Goal: Task Accomplishment & Management: Use online tool/utility

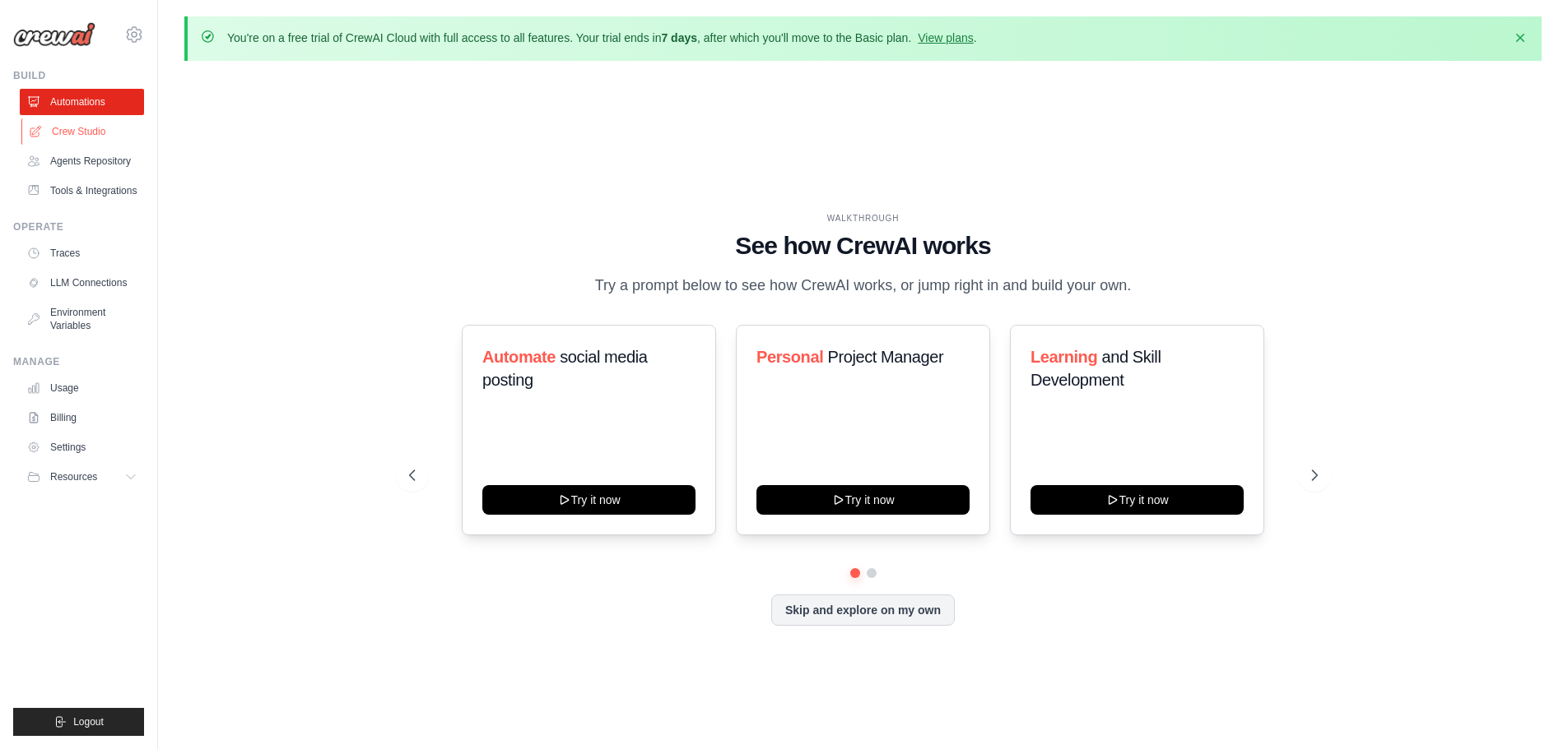
click at [80, 127] on link "Crew Studio" at bounding box center [83, 131] width 124 height 26
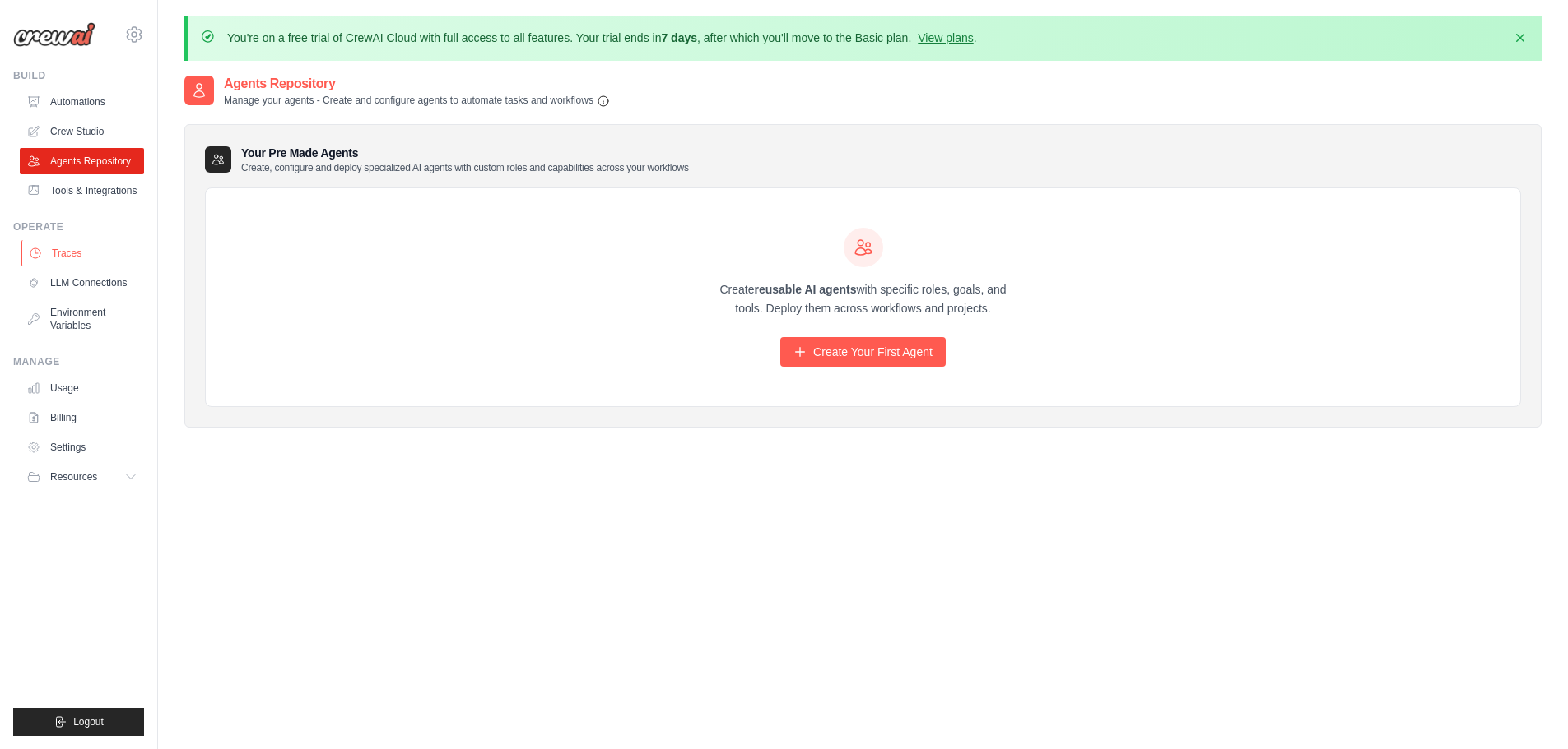
click at [81, 264] on link "Traces" at bounding box center [83, 253] width 124 height 26
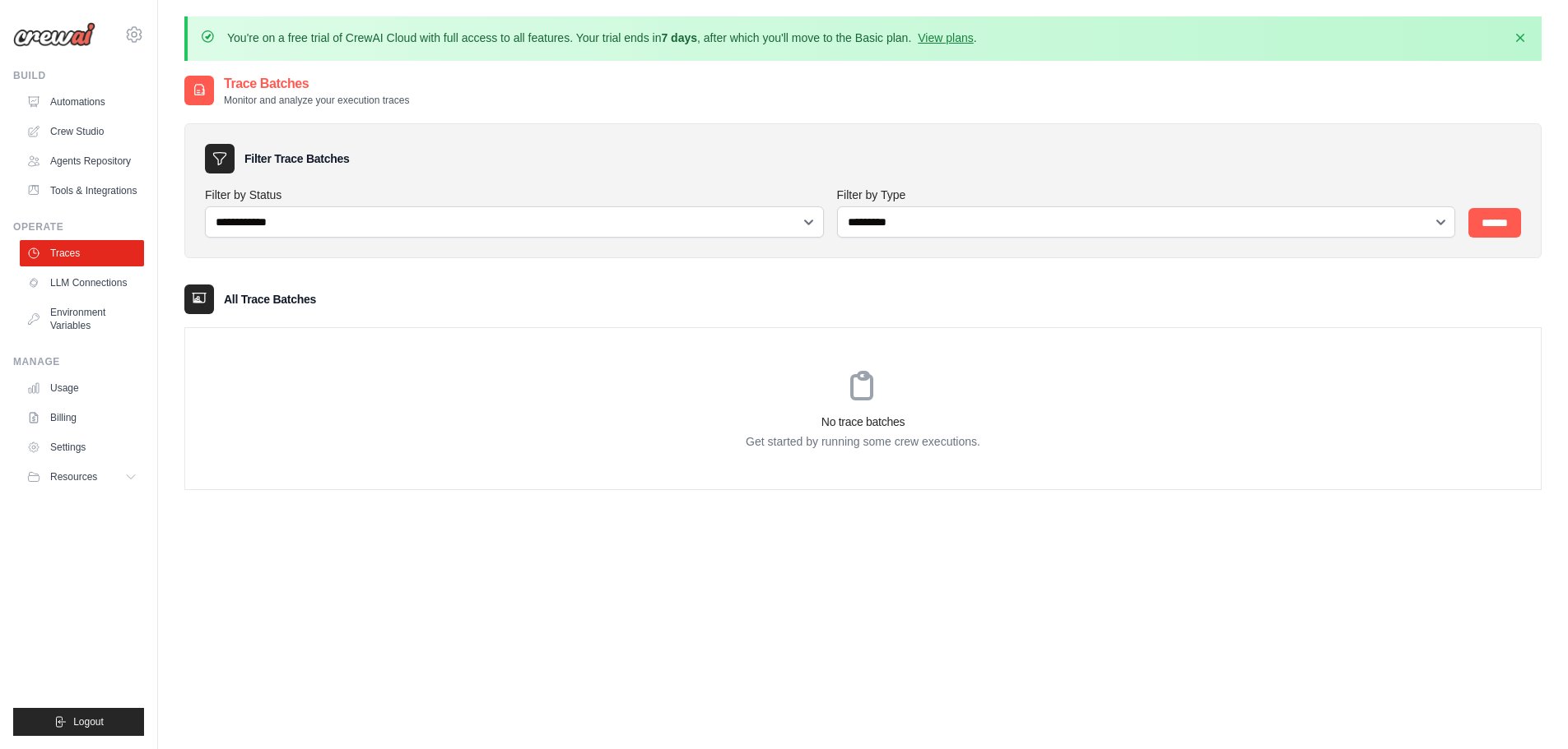
click at [387, 314] on div "All Trace Batches" at bounding box center [862, 300] width 1357 height 30
click at [405, 356] on div "No trace batches Get started by running some crew executions." at bounding box center [862, 409] width 1355 height 161
click at [155, 189] on div "richardconstantine67@gmail.com Settings Build Automations Resources" at bounding box center [79, 374] width 158 height 749
click at [137, 189] on link "Tools & Integrations" at bounding box center [83, 191] width 124 height 26
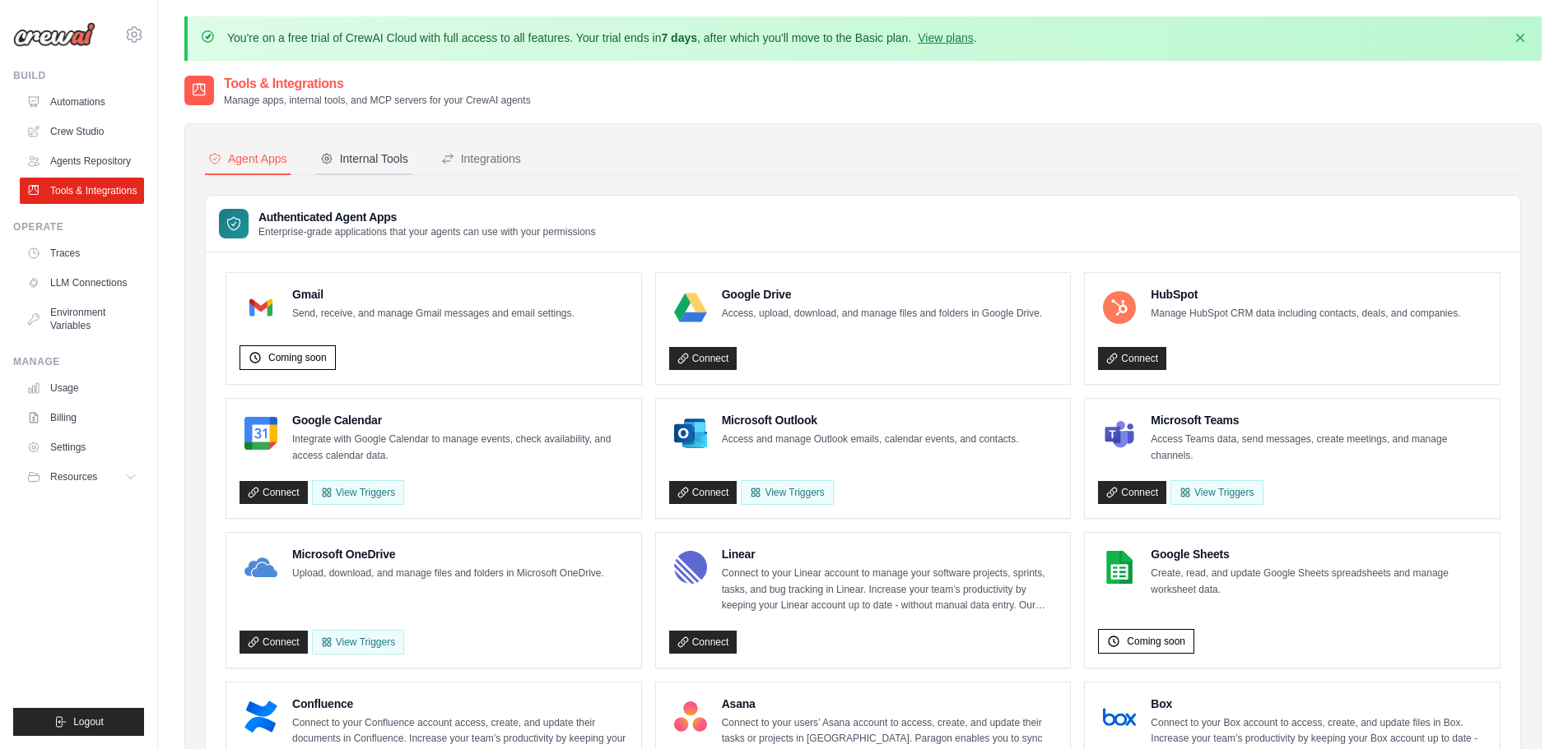
click at [353, 153] on div "Internal Tools" at bounding box center [364, 159] width 88 height 17
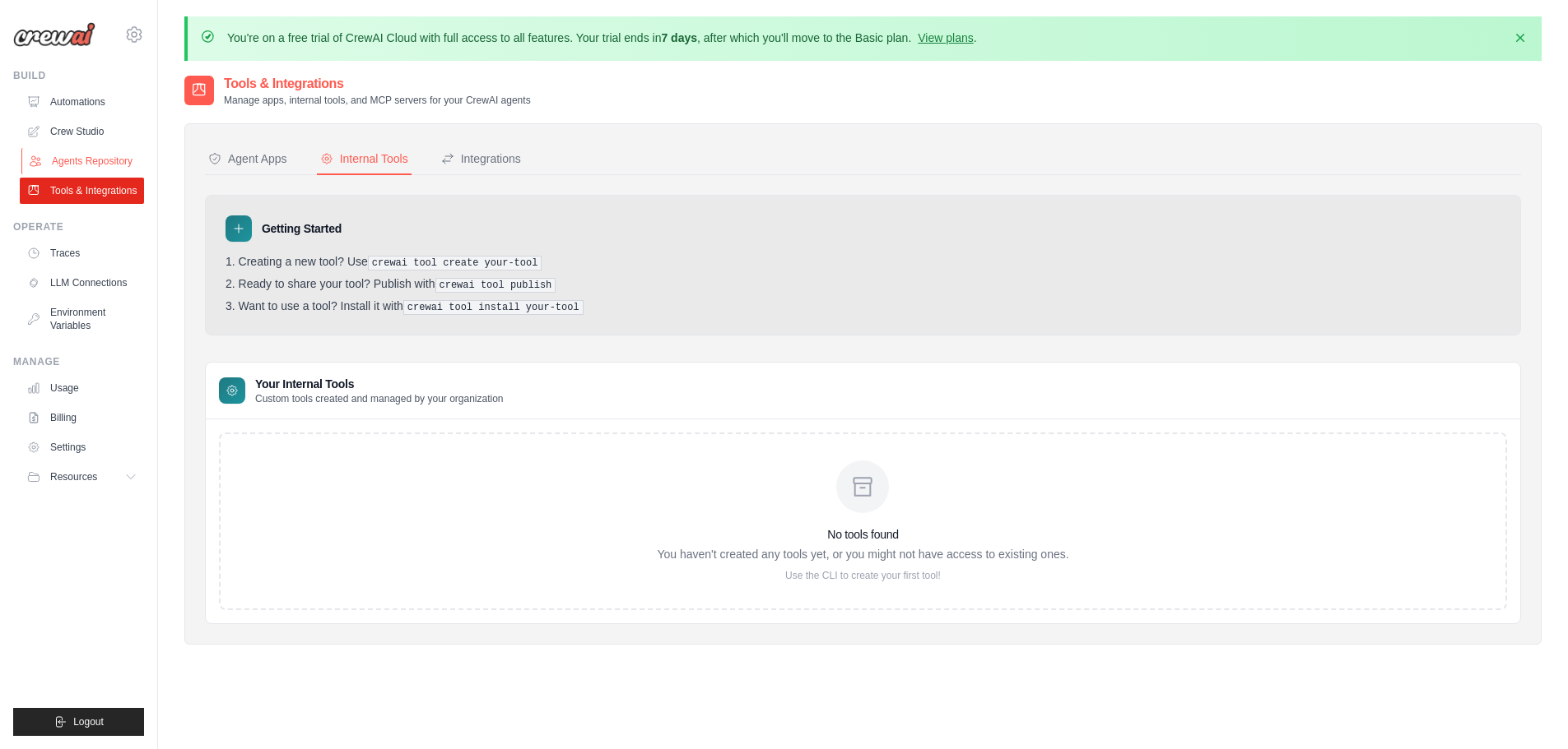
click at [100, 166] on link "Agents Repository" at bounding box center [83, 161] width 124 height 26
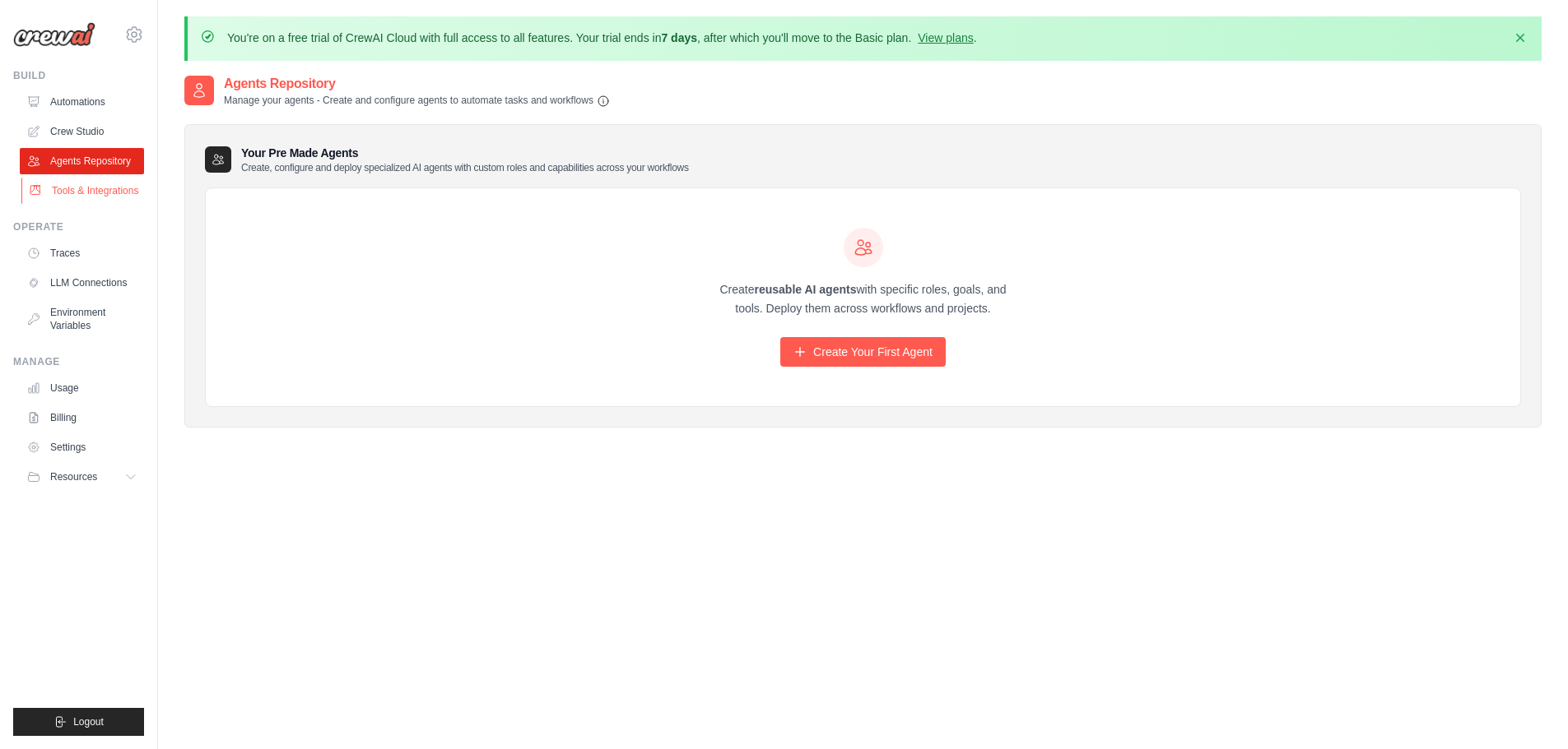
click at [95, 202] on link "Tools & Integrations" at bounding box center [83, 191] width 124 height 26
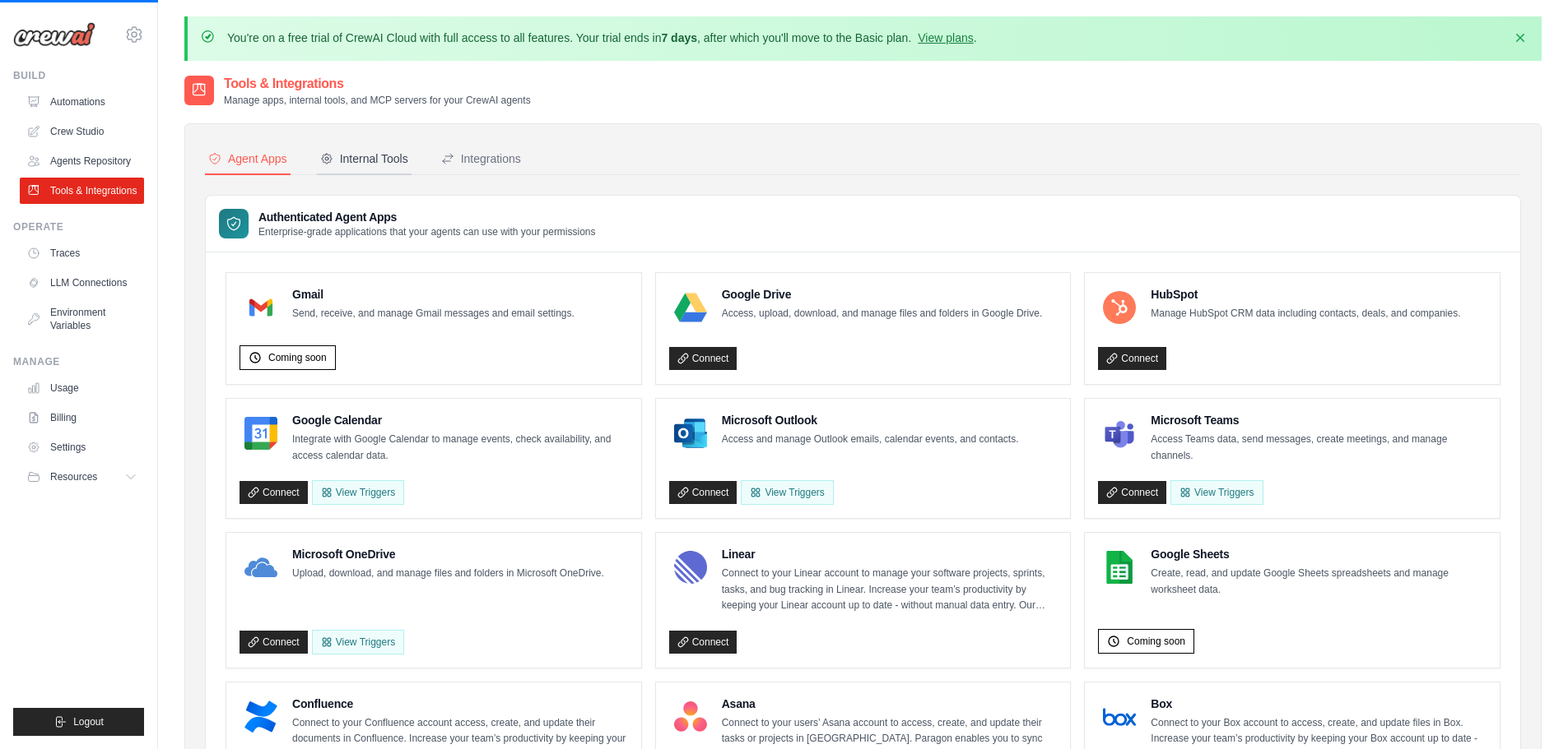
click at [382, 155] on div "Internal Tools" at bounding box center [364, 159] width 88 height 17
click at [390, 168] on button "Internal Tools" at bounding box center [364, 159] width 95 height 32
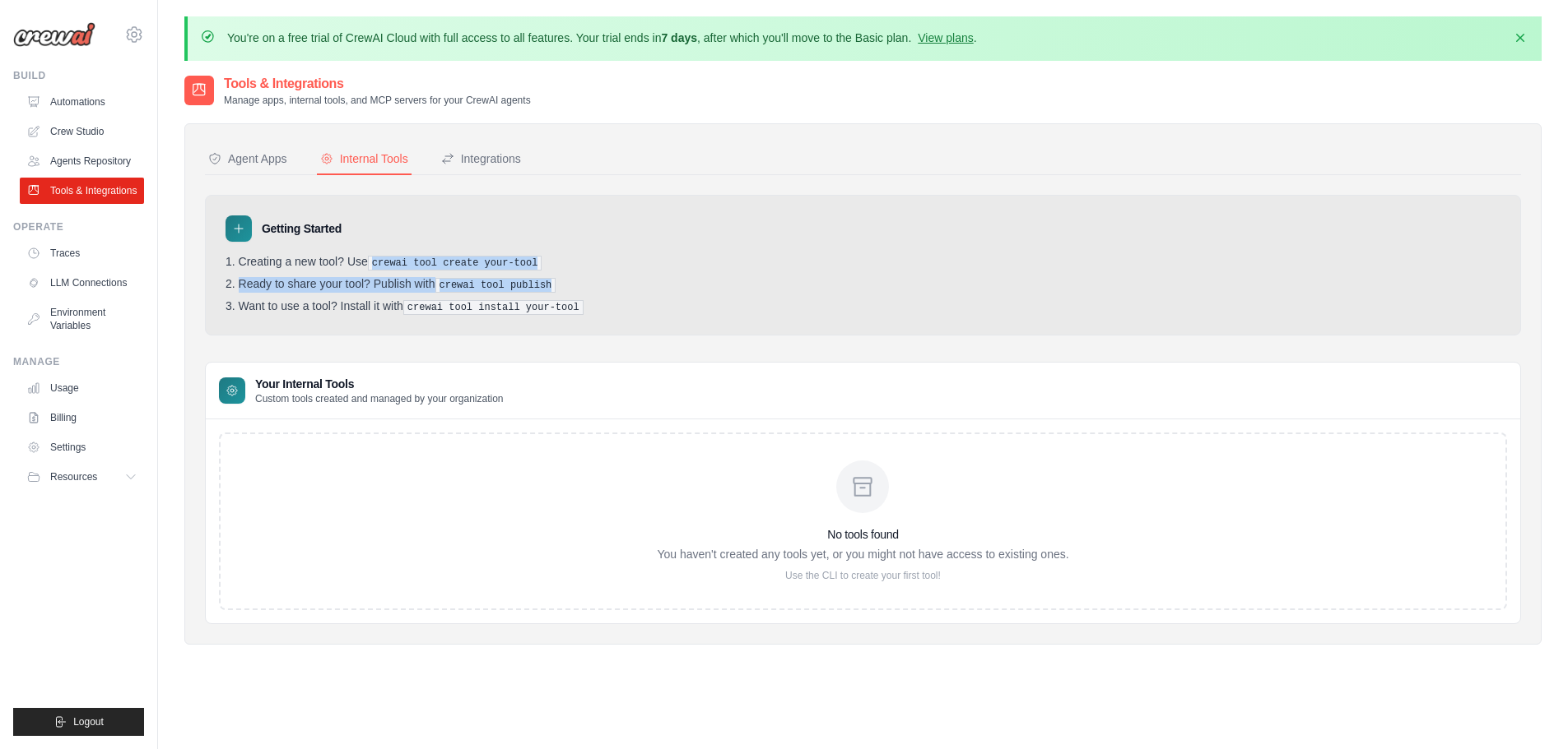
drag, startPoint x: 422, startPoint y: 264, endPoint x: 612, endPoint y: 279, distance: 190.6
click at [612, 279] on ol "Creating a new tool? Use crewai tool create your-tool Ready to share your tool?…" at bounding box center [862, 285] width 1274 height 60
click at [597, 282] on li "Ready to share your tool? Publish with crewai tool publish" at bounding box center [862, 285] width 1274 height 16
click at [516, 166] on div "Integrations" at bounding box center [480, 159] width 80 height 17
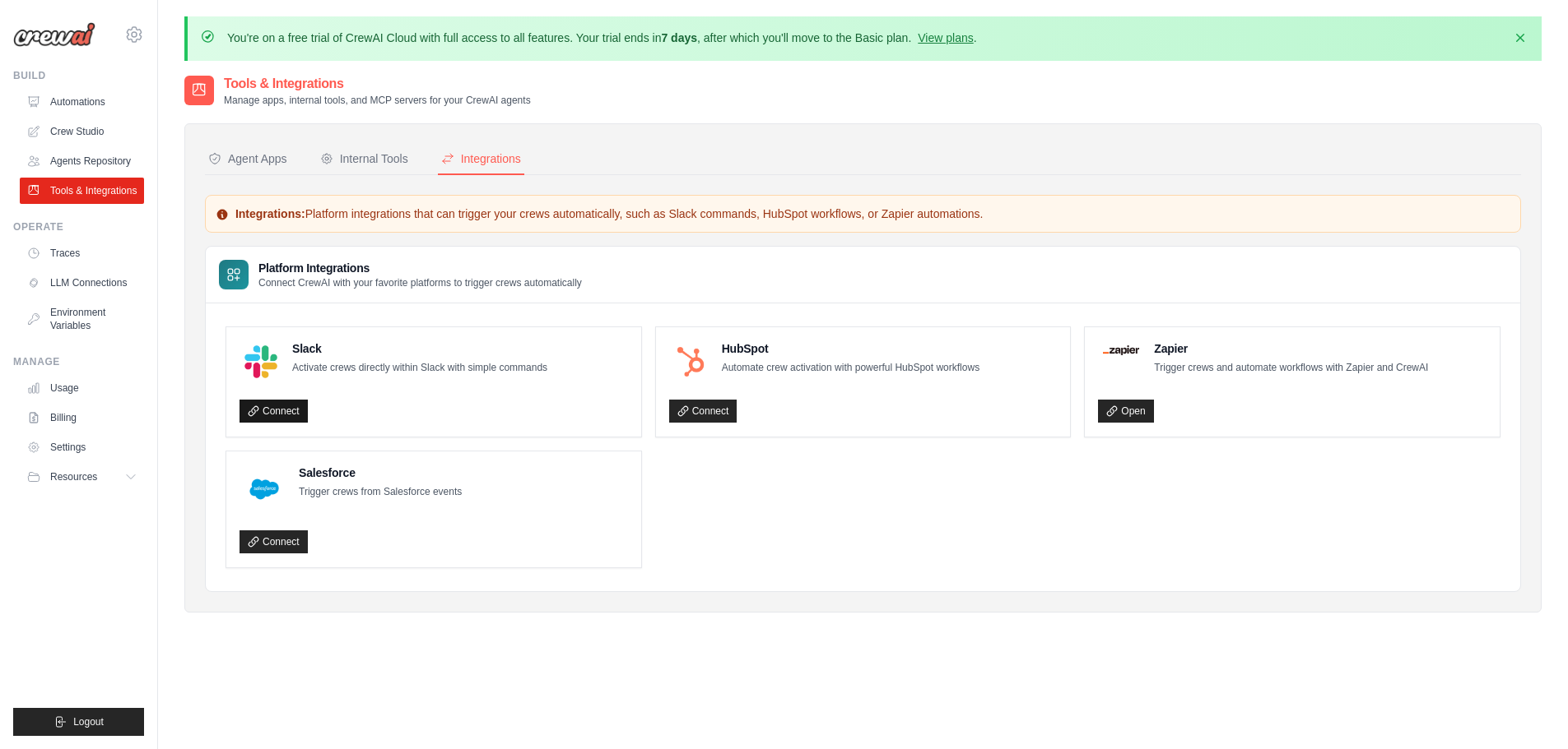
click at [299, 410] on link "Connect" at bounding box center [273, 411] width 68 height 23
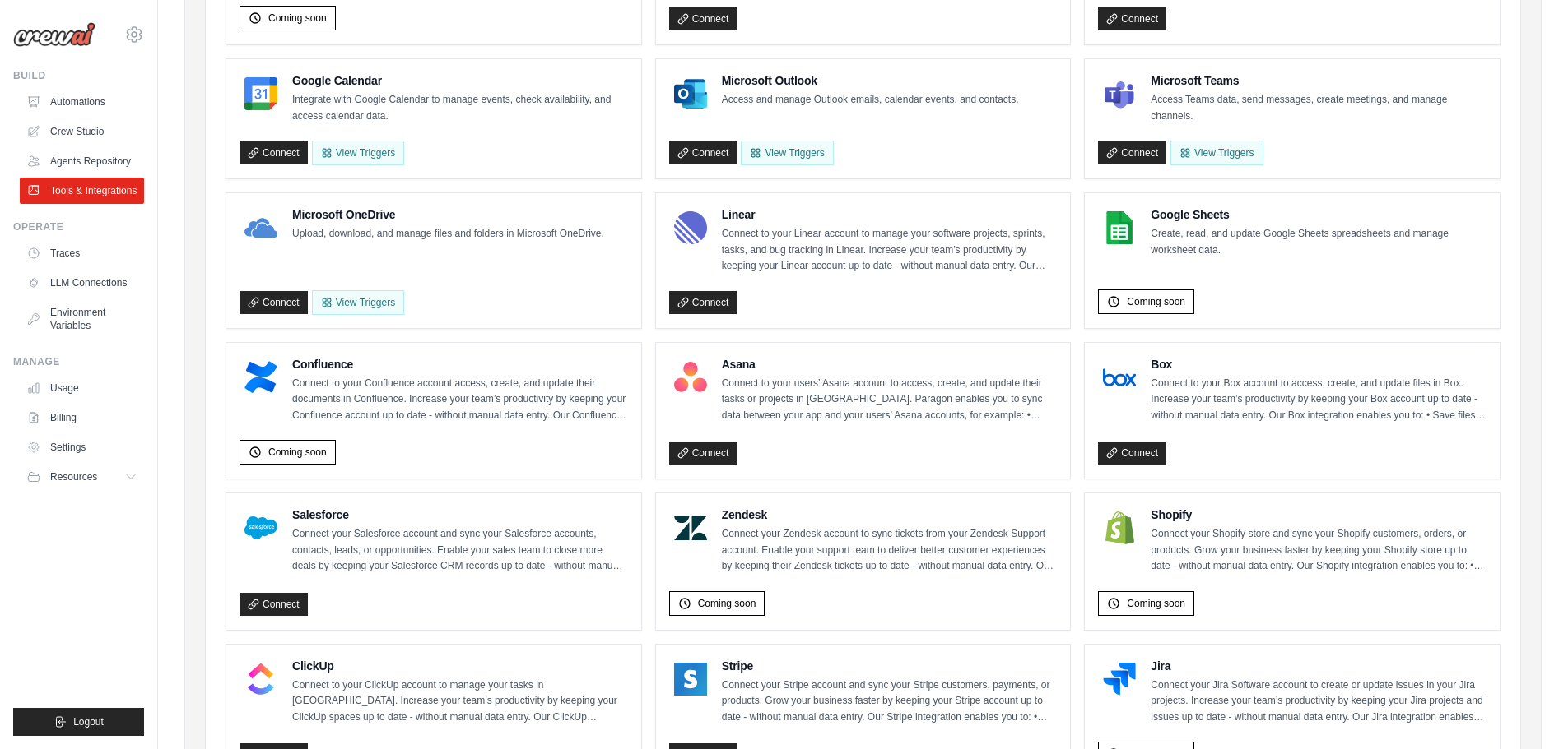
scroll to position [493, 0]
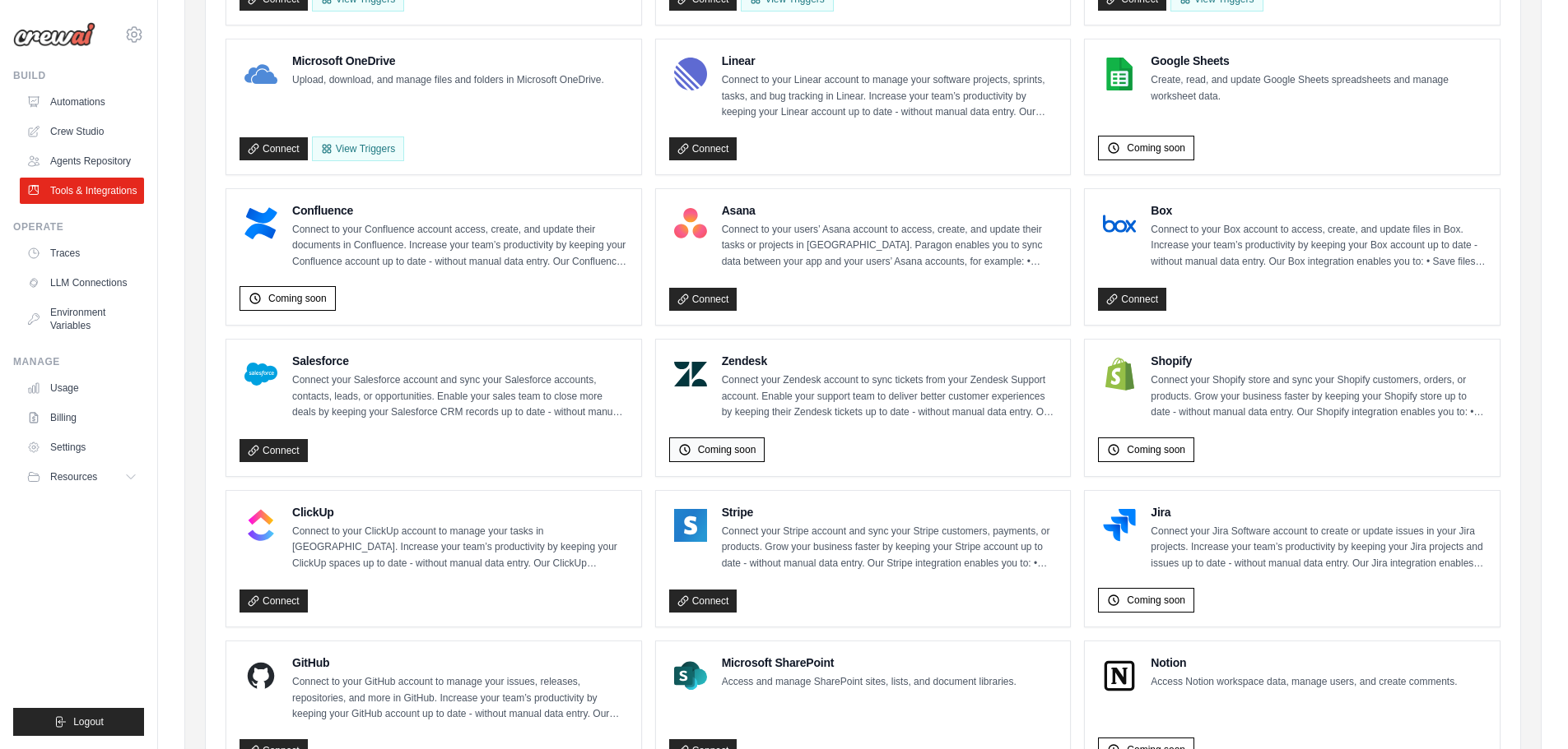
click at [734, 448] on span "Coming soon" at bounding box center [727, 449] width 59 height 13
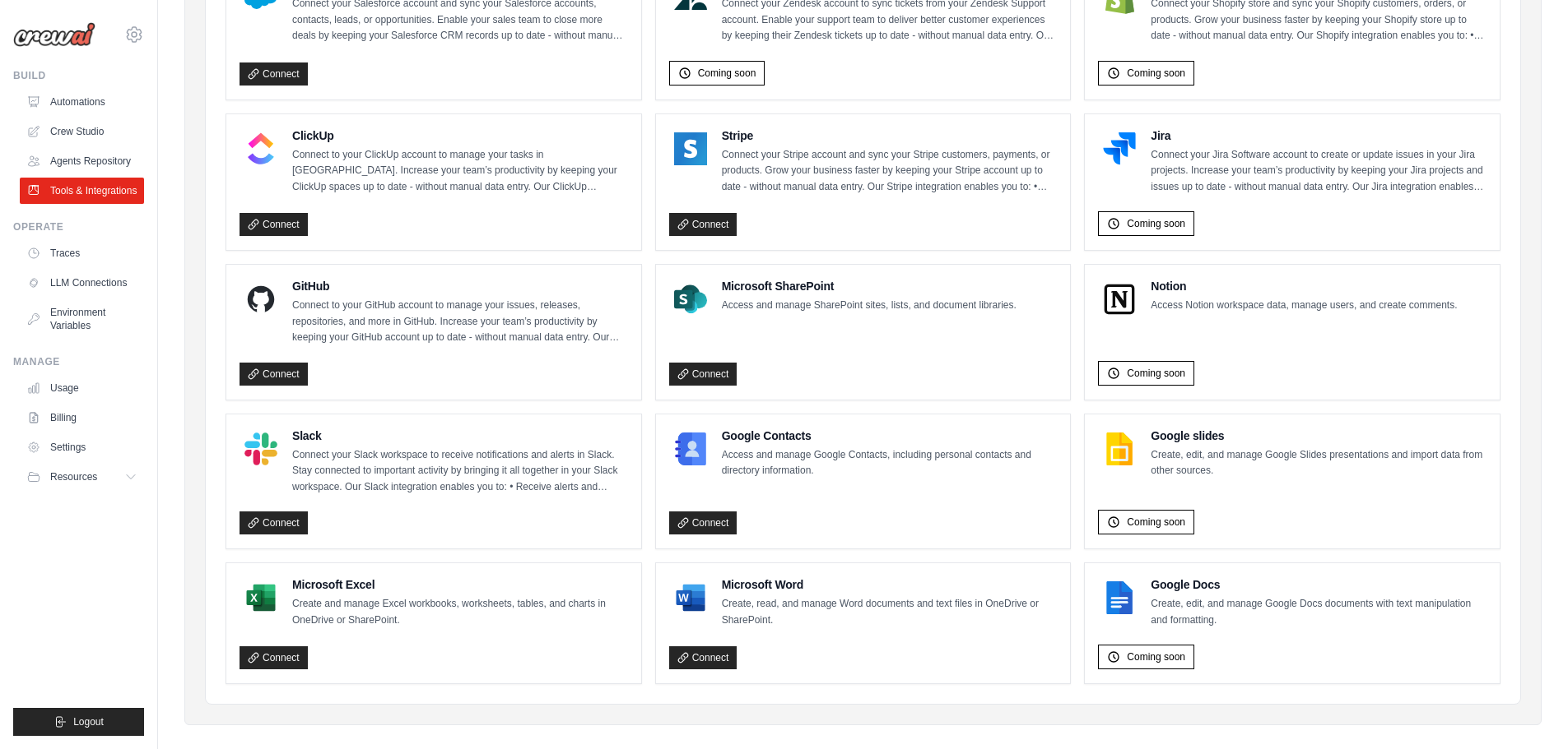
scroll to position [889, 0]
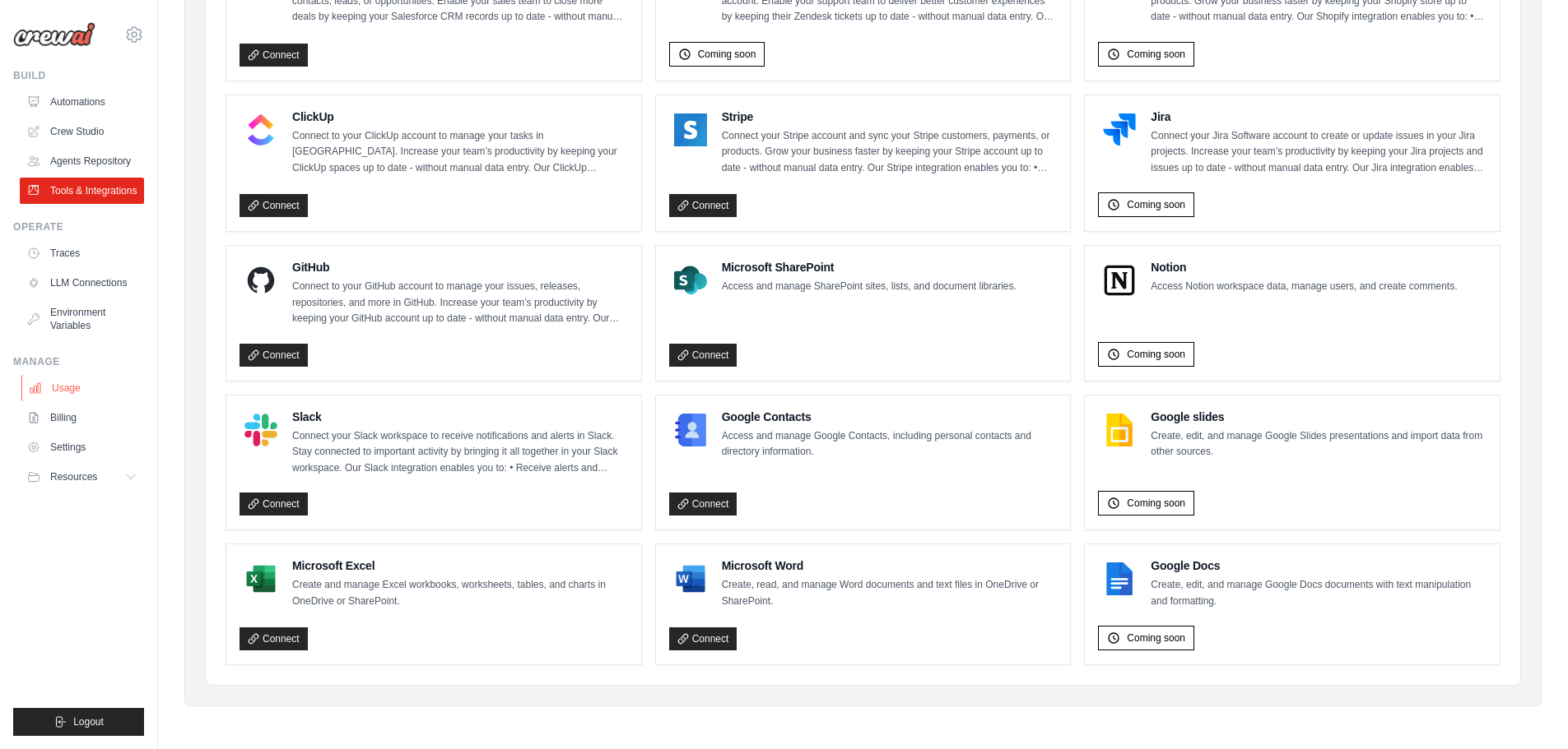
click at [74, 385] on link "Usage" at bounding box center [83, 388] width 124 height 26
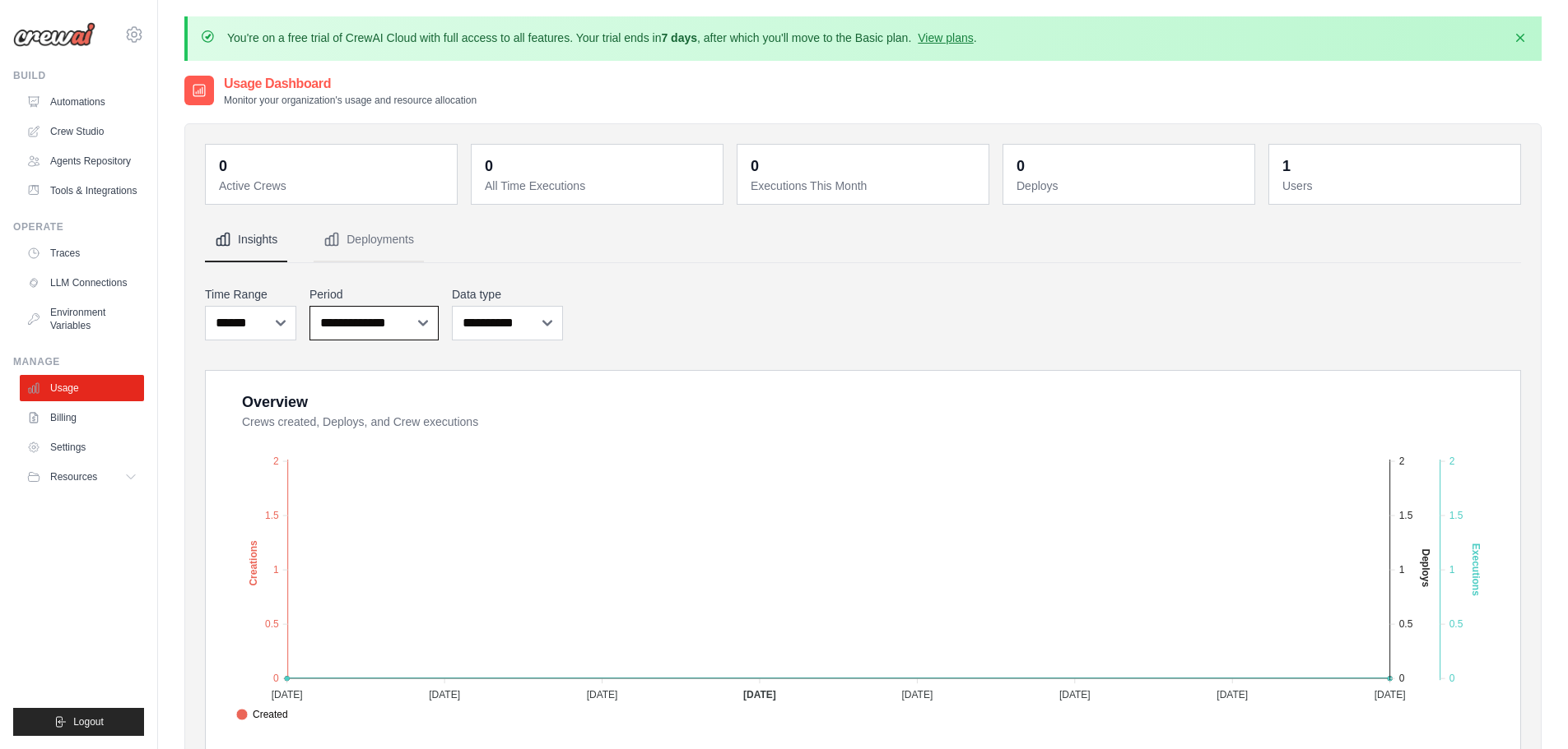
click at [425, 316] on select "**********" at bounding box center [373, 322] width 129 height 34
click at [425, 317] on select "**********" at bounding box center [373, 322] width 129 height 34
click at [72, 168] on link "Agents Repository" at bounding box center [83, 161] width 124 height 26
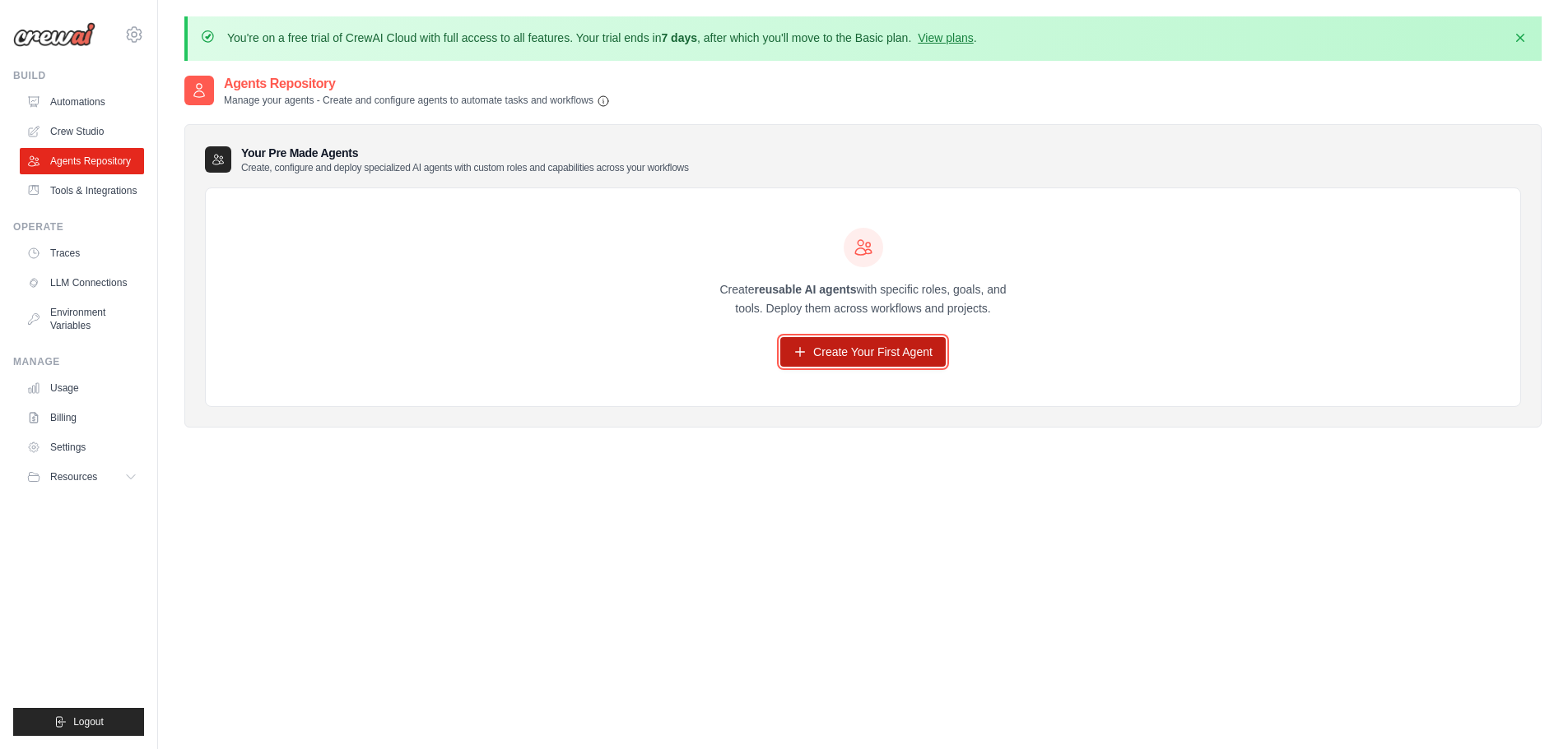
click at [860, 350] on link "Create Your First Agent" at bounding box center [862, 352] width 166 height 30
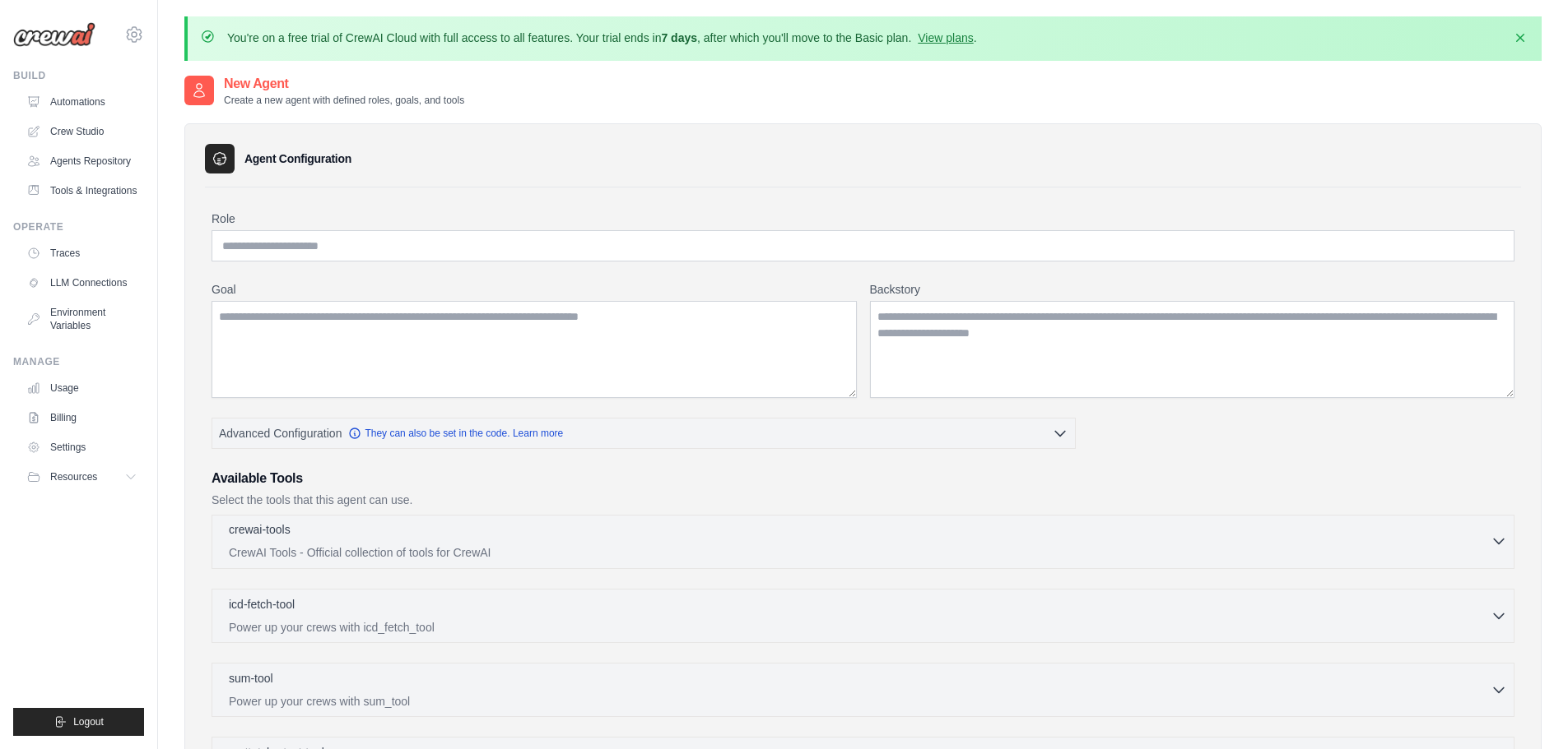
click at [607, 550] on p "CrewAI Tools - Official collection of tools for CrewAI" at bounding box center [859, 553] width 1261 height 17
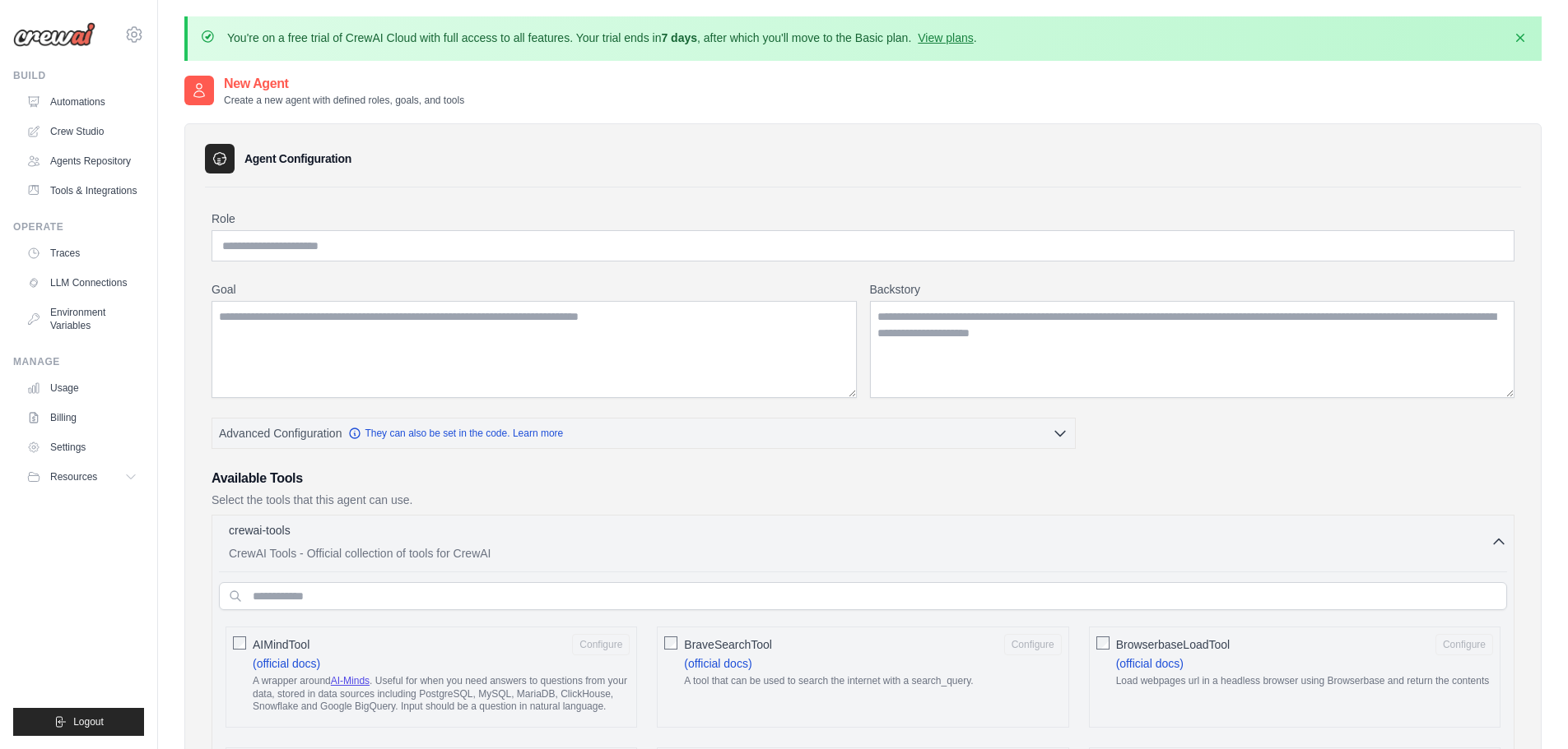
click at [503, 629] on div "AIMindTool Configure (official docs) A wrapper around AI-Minds . Useful for whe…" at bounding box center [430, 676] width 411 height 101
click at [384, 642] on div "AIMindTool Configure" at bounding box center [441, 645] width 377 height 21
click at [289, 657] on link "(official docs)" at bounding box center [286, 663] width 67 height 13
